Goal: Task Accomplishment & Management: Complete application form

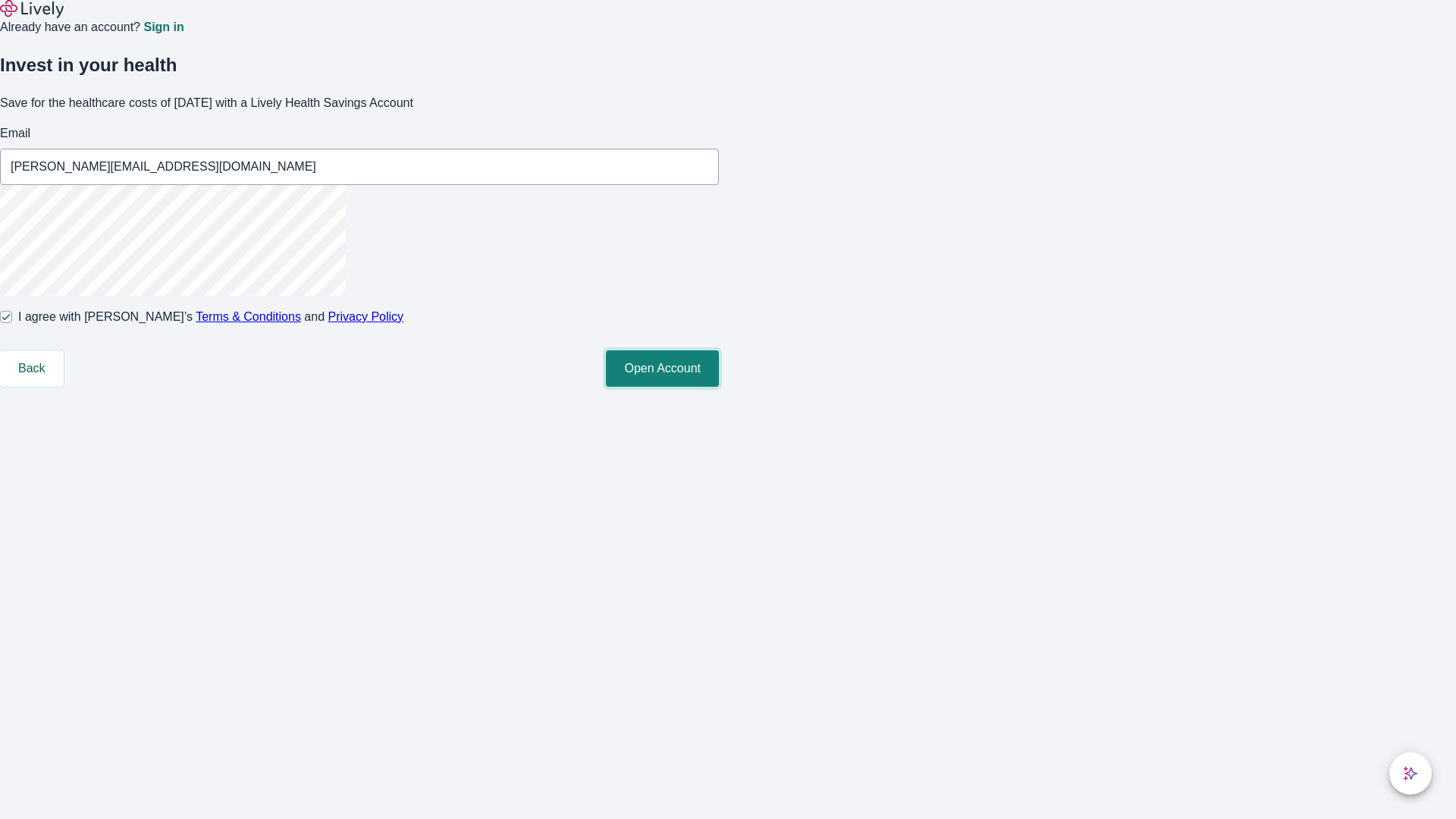
click at [719, 387] on button "Open Account" at bounding box center [662, 368] width 113 height 36
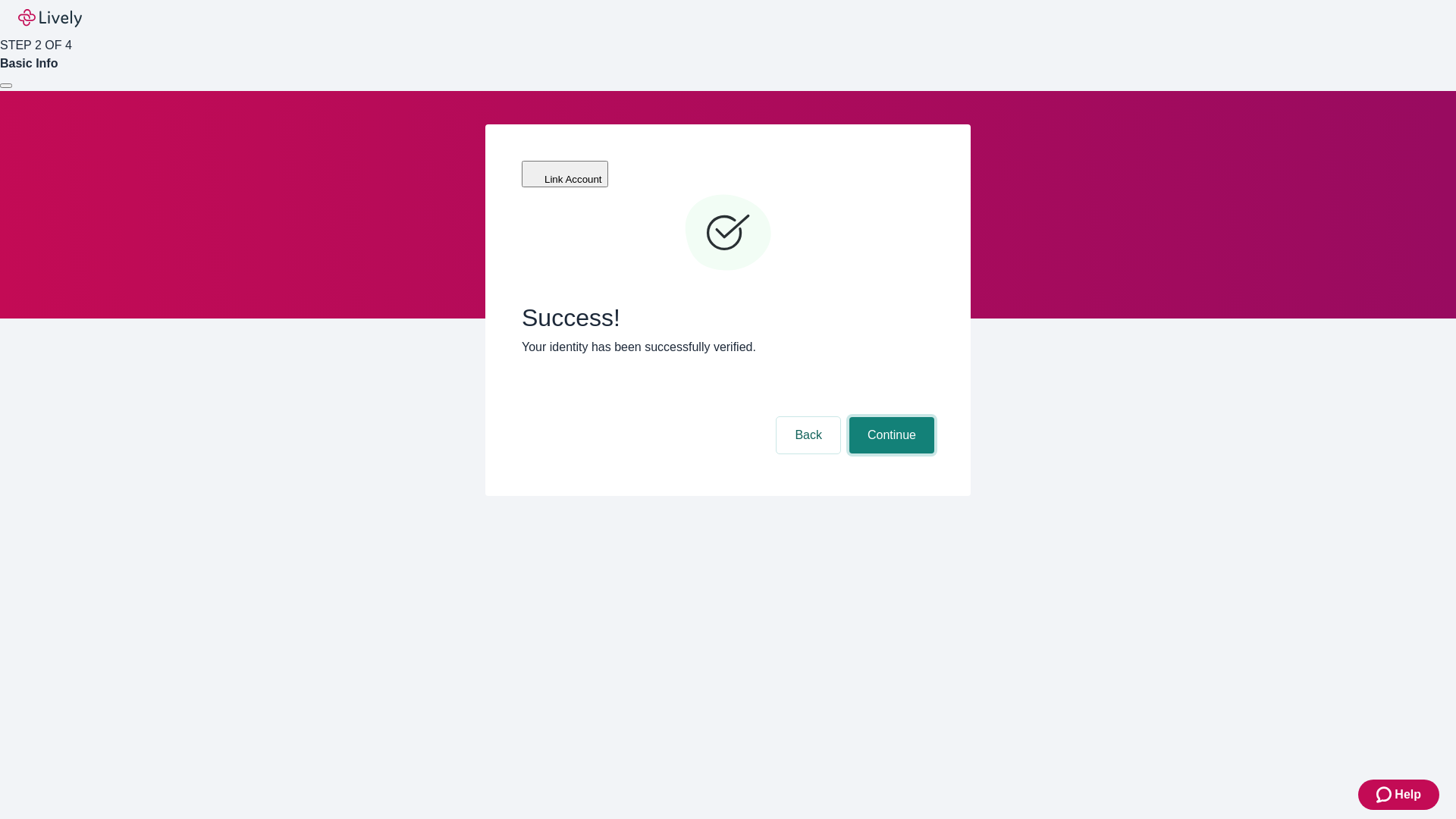
click at [890, 417] on button "Continue" at bounding box center [892, 434] width 85 height 36
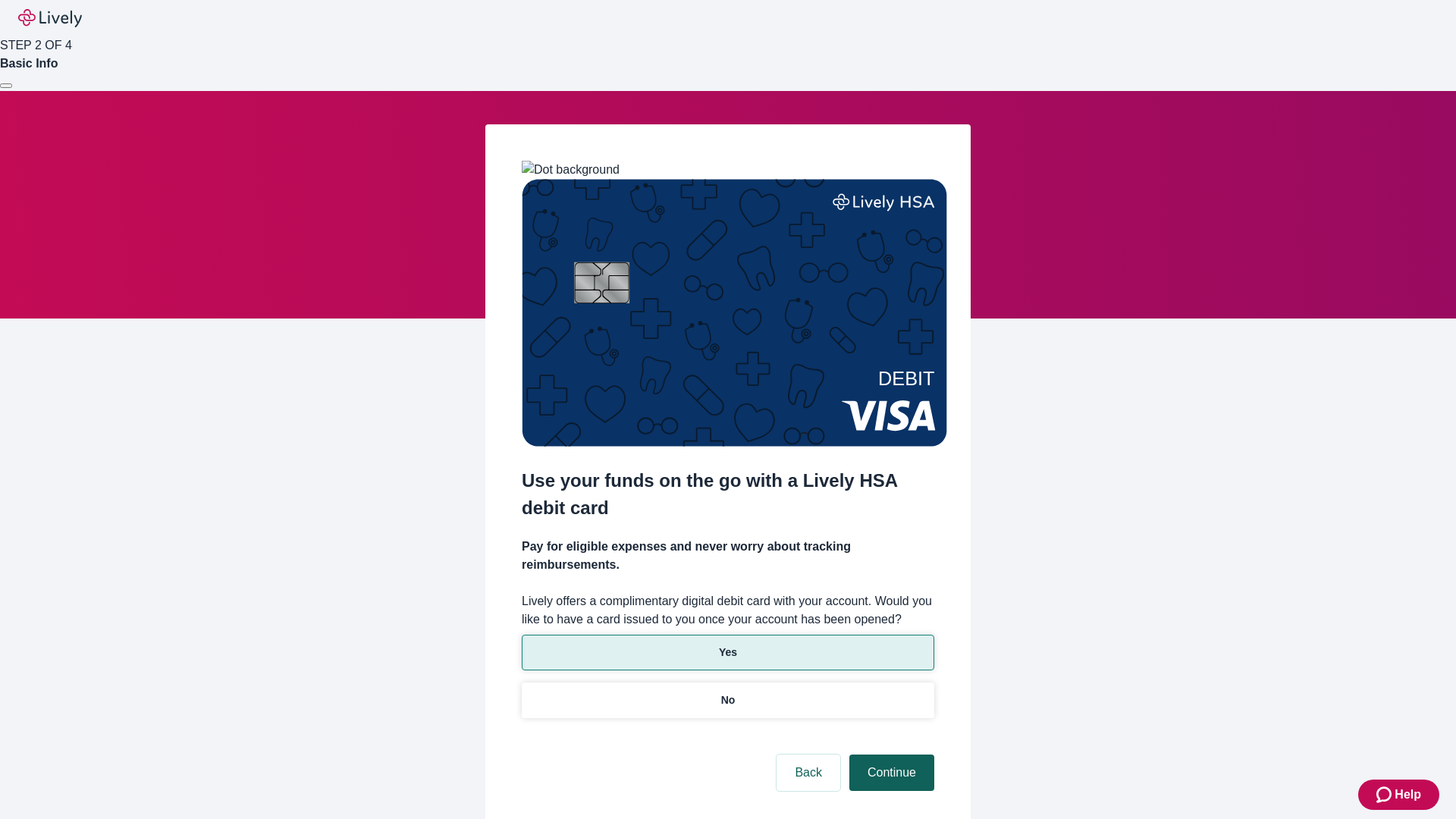
click at [727, 645] on p "Yes" at bounding box center [728, 652] width 18 height 16
click at [890, 755] on button "Continue" at bounding box center [892, 772] width 85 height 36
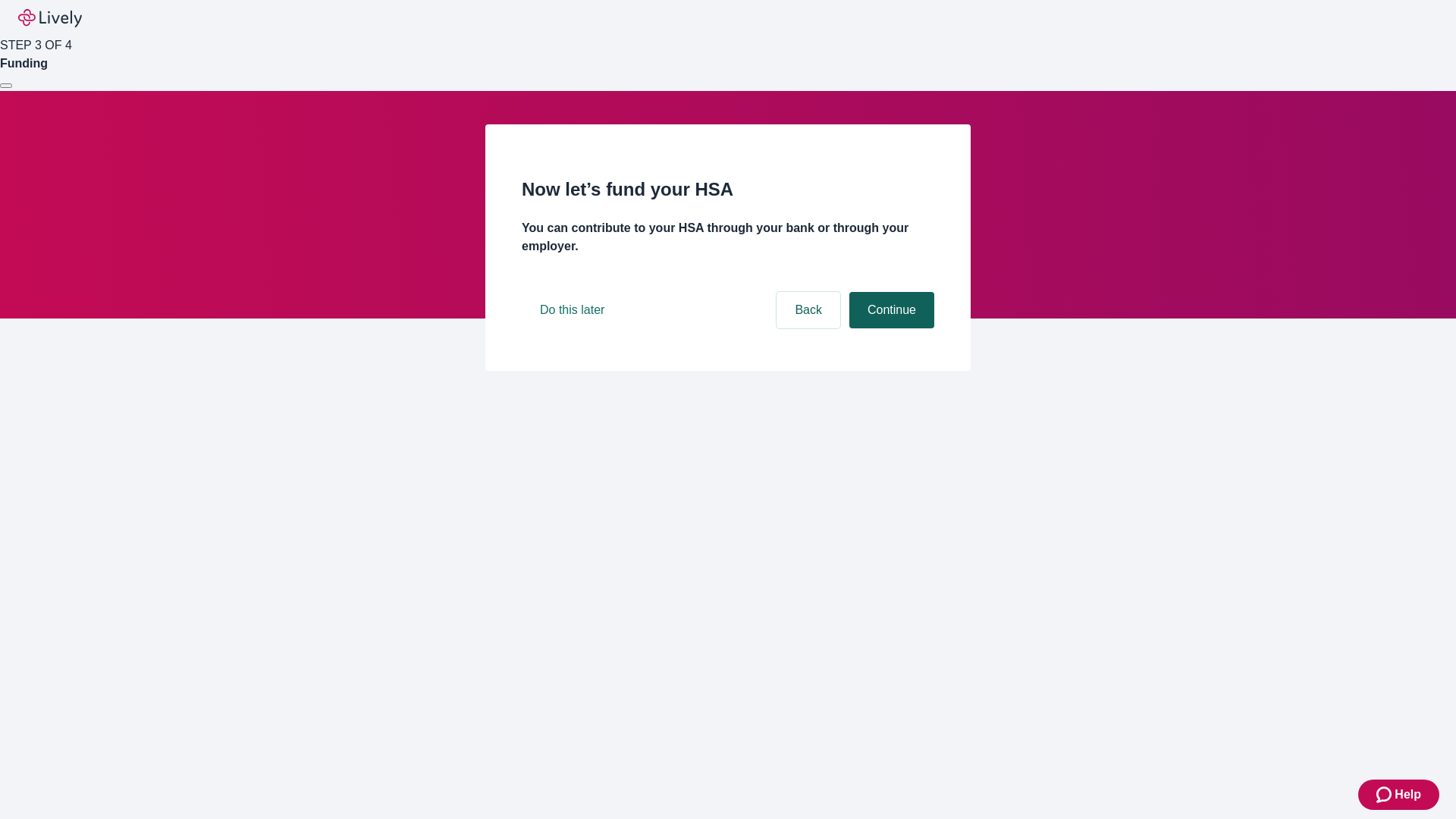
click at [890, 328] on button "Continue" at bounding box center [892, 310] width 85 height 36
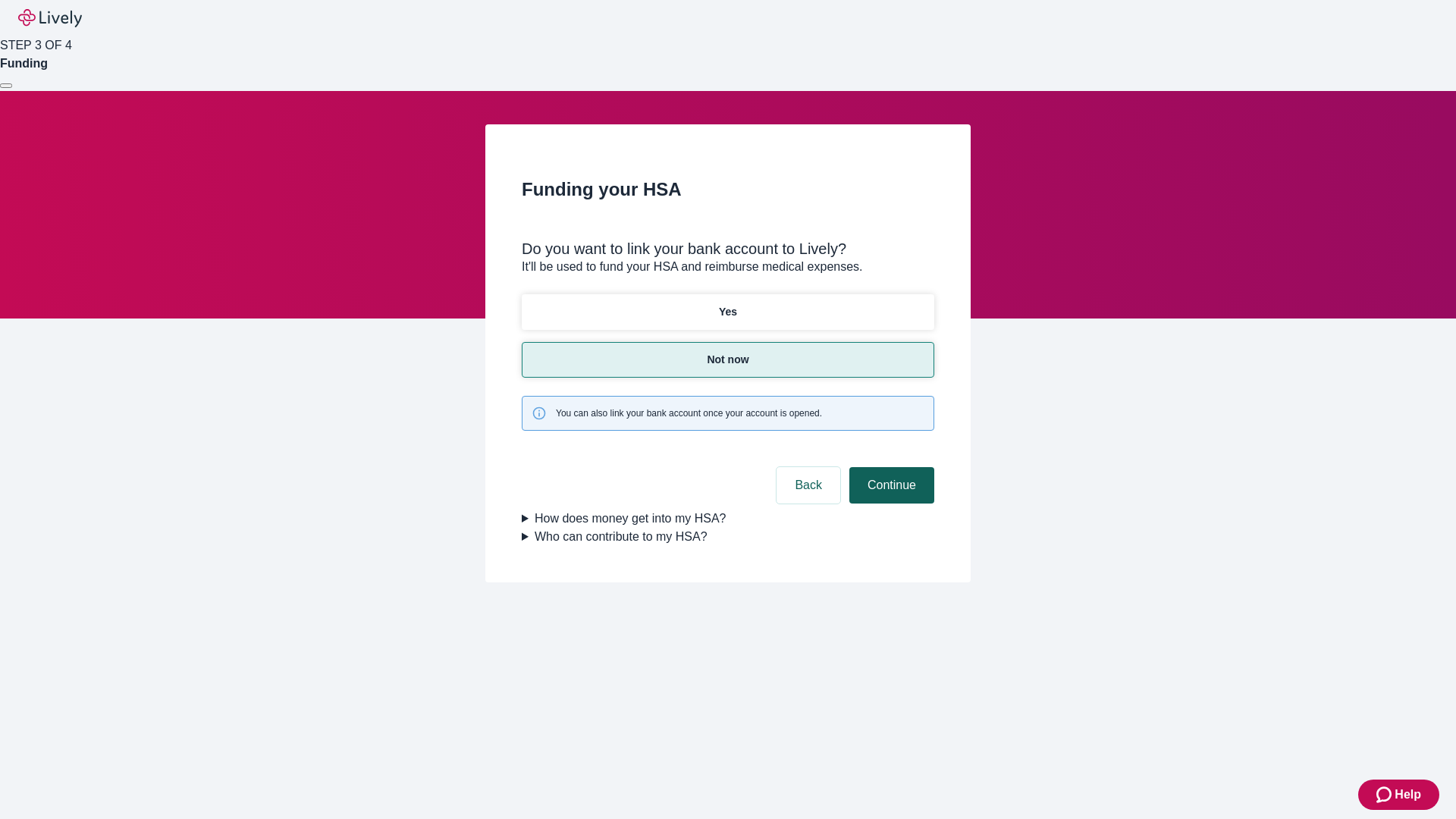
click at [890, 467] on button "Continue" at bounding box center [892, 485] width 85 height 36
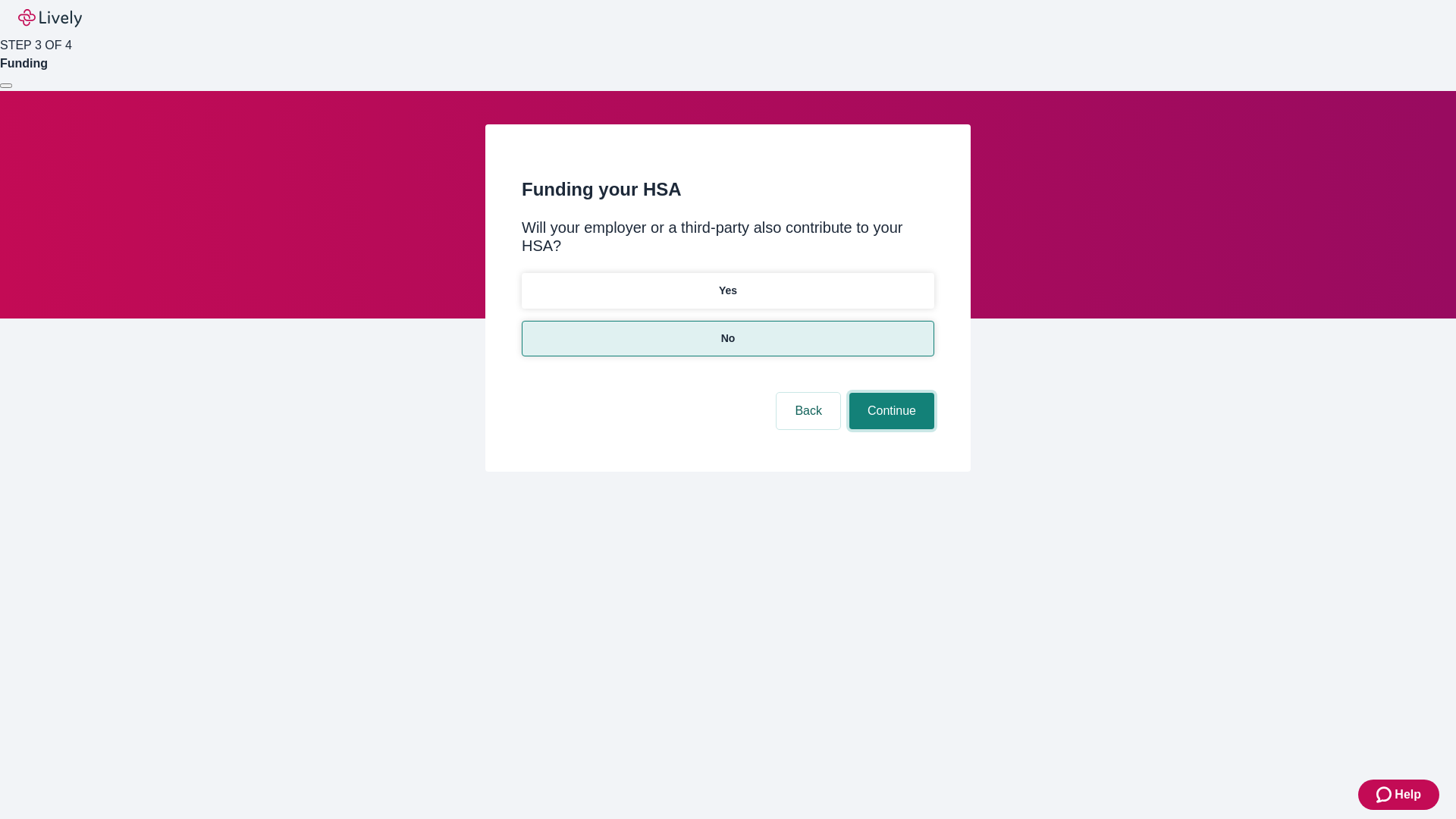
click at [890, 393] on button "Continue" at bounding box center [892, 411] width 85 height 36
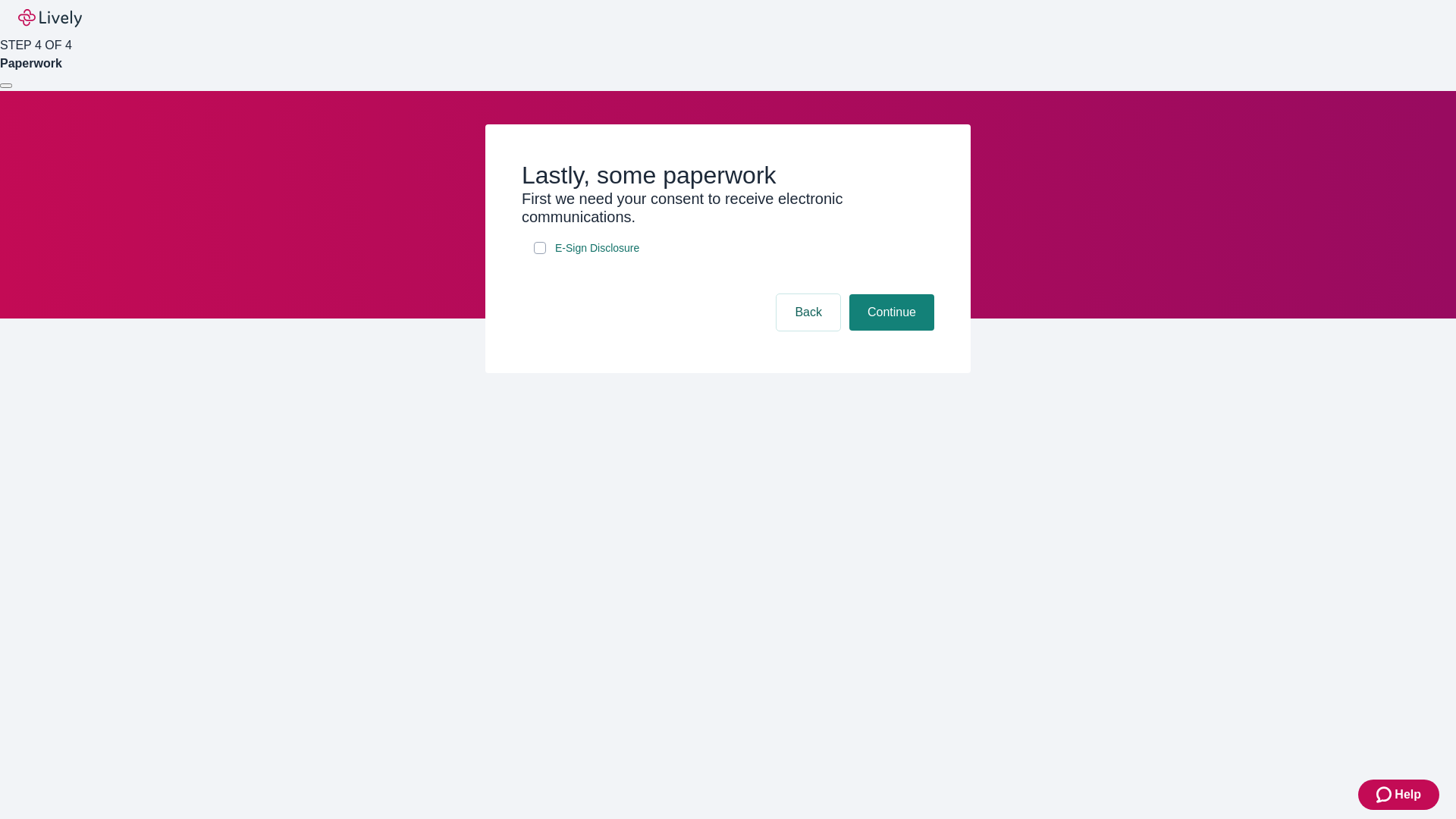
click at [540, 254] on input "E-Sign Disclosure" at bounding box center [539, 248] width 12 height 12
checkbox input "true"
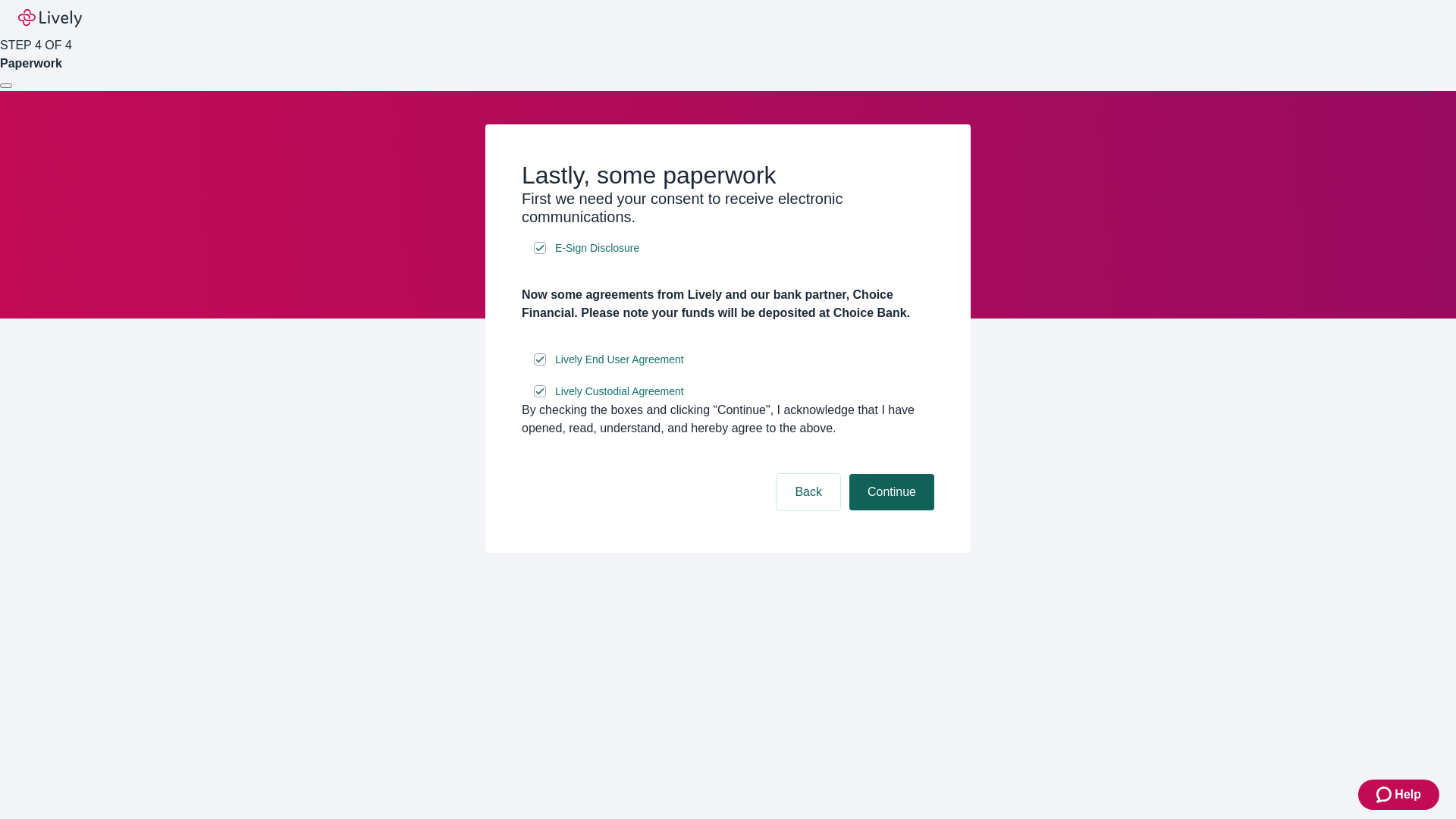
click at [890, 510] on button "Continue" at bounding box center [892, 492] width 85 height 36
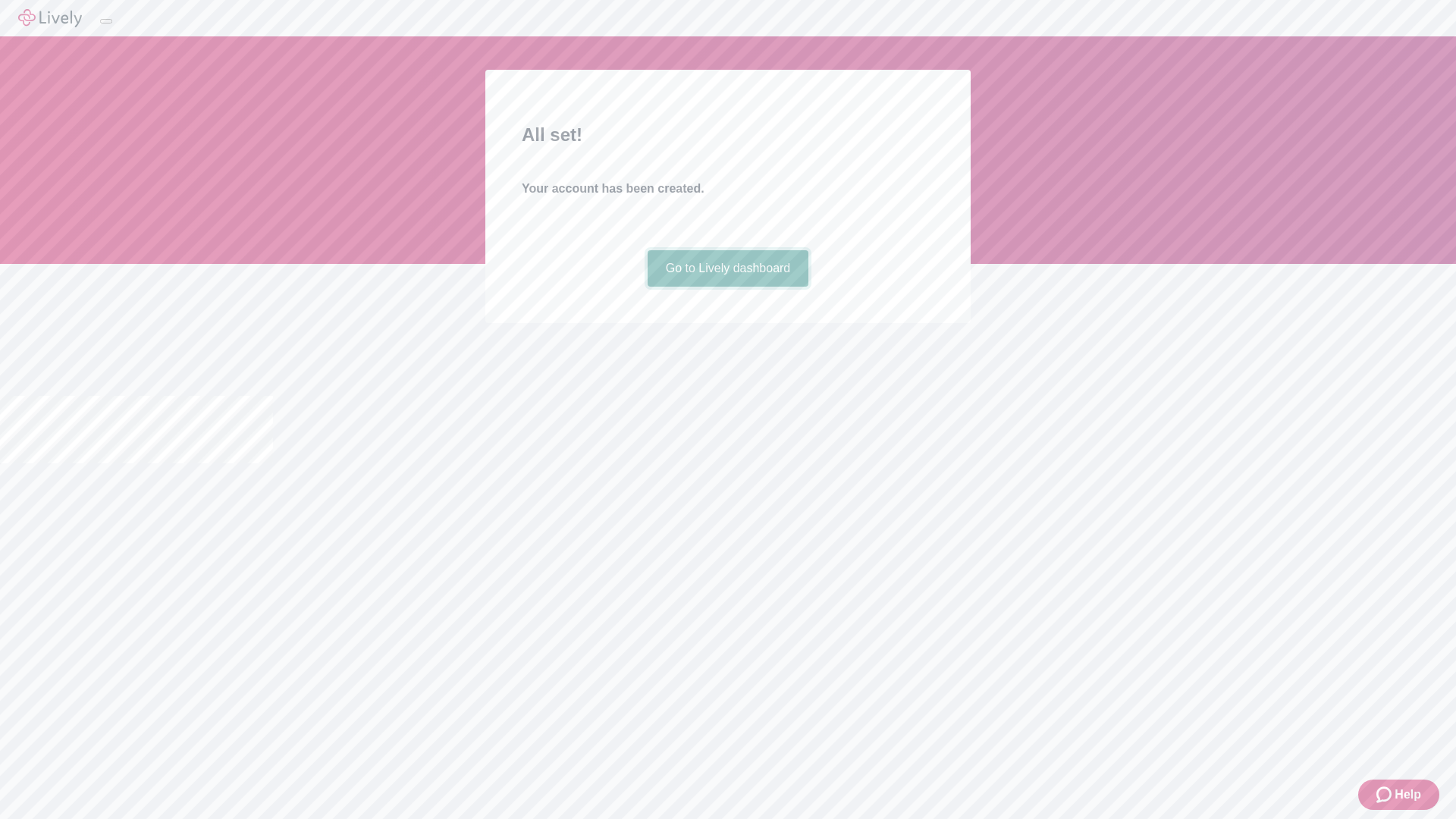
click at [727, 286] on link "Go to Lively dashboard" at bounding box center [728, 268] width 162 height 36
